Goal: Register for event/course

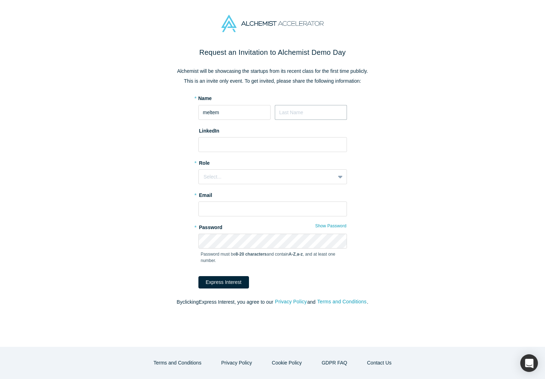
click at [289, 115] on input at bounding box center [311, 112] width 72 height 15
type input "tumer"
click at [241, 144] on input at bounding box center [272, 144] width 149 height 15
click at [233, 139] on input at bounding box center [272, 144] width 149 height 15
paste input "[URL][DOMAIN_NAME]"
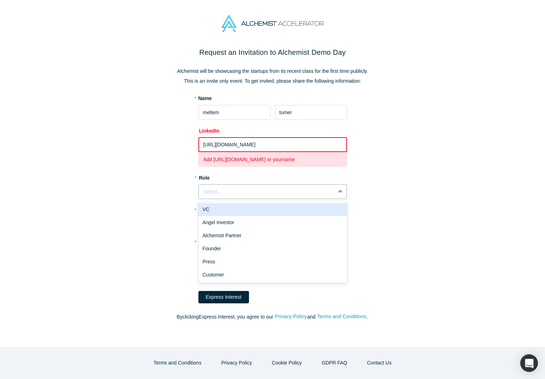
click at [282, 186] on div "Select..." at bounding box center [272, 191] width 149 height 15
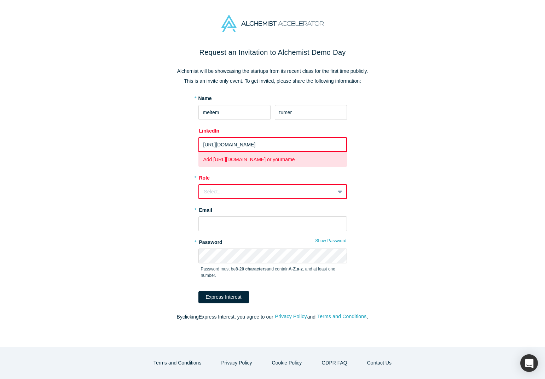
drag, startPoint x: 336, startPoint y: 145, endPoint x: 298, endPoint y: 144, distance: 38.9
click at [298, 144] on input "[URL][DOMAIN_NAME]" at bounding box center [272, 144] width 149 height 15
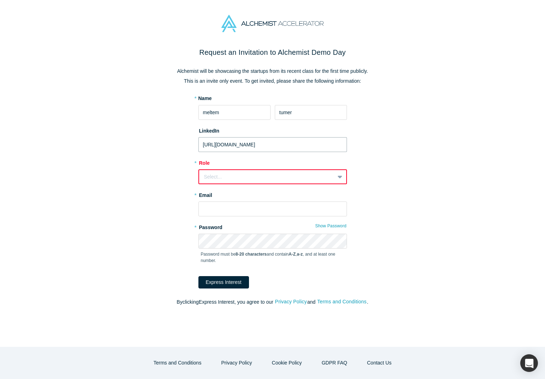
type input "[URL][DOMAIN_NAME]"
click at [214, 175] on div "Select..." at bounding box center [267, 176] width 126 height 7
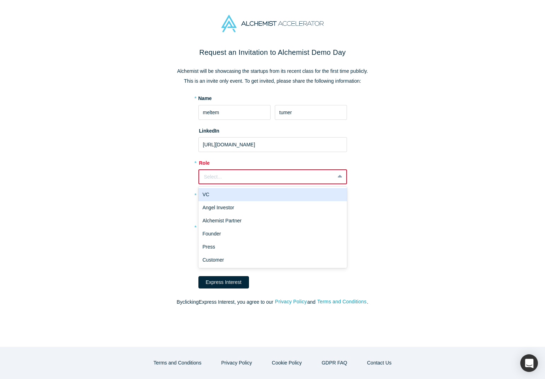
click at [208, 188] on div "VC" at bounding box center [272, 194] width 149 height 13
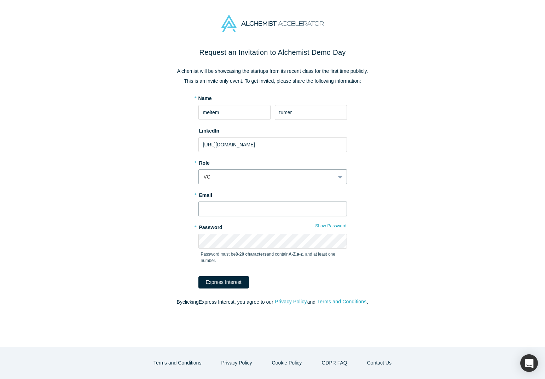
click at [211, 210] on input "text" at bounding box center [272, 209] width 149 height 15
type input "[EMAIL_ADDRESS][DOMAIN_NAME]"
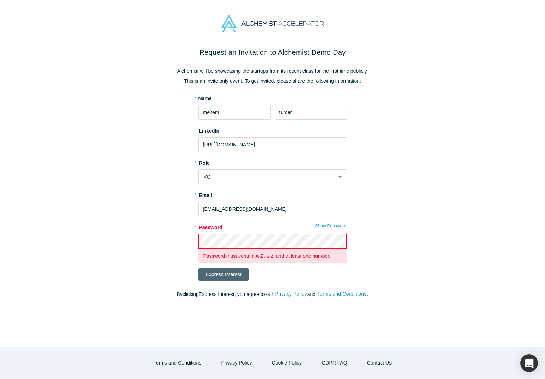
click at [225, 275] on button "Express Interest" at bounding box center [223, 275] width 51 height 12
click at [184, 243] on div "Request an Invitation to Alchemist Demo Day Alchemist will be showcasing the st…" at bounding box center [272, 176] width 297 height 259
drag, startPoint x: 255, startPoint y: 256, endPoint x: 330, endPoint y: 261, distance: 75.2
click at [330, 261] on div "Password must contain A-Z, a-z, and at least one number." at bounding box center [272, 256] width 149 height 15
click at [328, 224] on button "Show Password" at bounding box center [331, 225] width 32 height 9
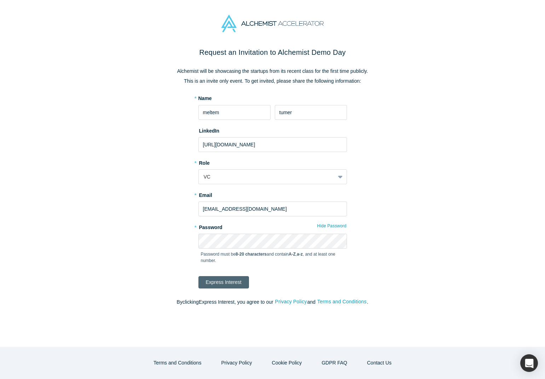
click at [227, 285] on button "Express Interest" at bounding box center [223, 282] width 51 height 12
